Goal: Task Accomplishment & Management: Use online tool/utility

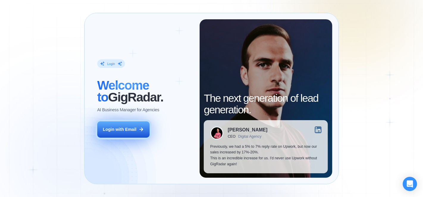
click at [142, 133] on button "Login with Email" at bounding box center [123, 130] width 52 height 16
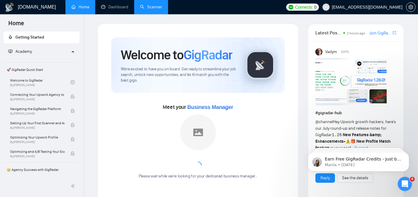
click at [155, 10] on link "Scanner" at bounding box center [151, 6] width 22 height 5
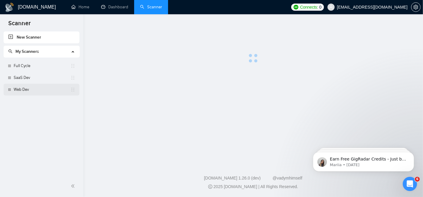
click at [38, 89] on link "Web Dev" at bounding box center [42, 90] width 57 height 12
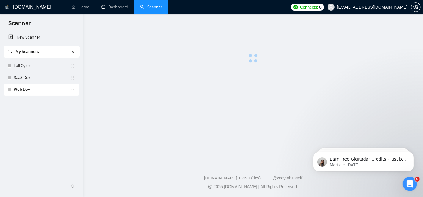
click at [304, 103] on main at bounding box center [253, 88] width 320 height 128
